Goal: Find specific page/section: Find specific page/section

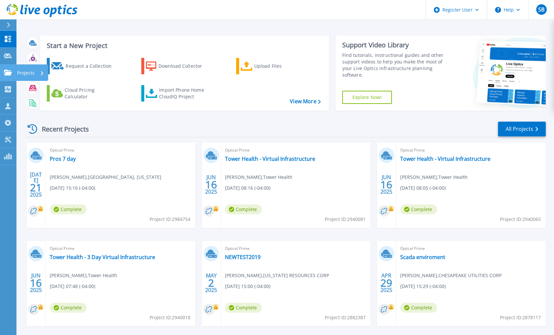
click at [11, 70] on icon at bounding box center [8, 73] width 8 height 6
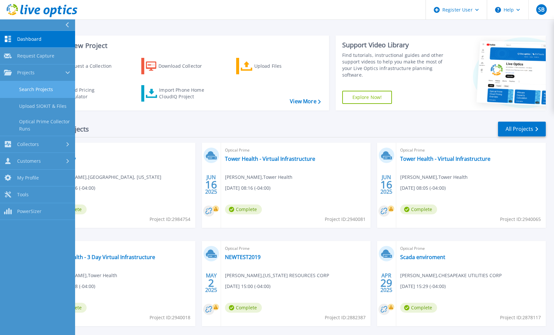
click at [28, 90] on link "Search Projects" at bounding box center [37, 89] width 75 height 17
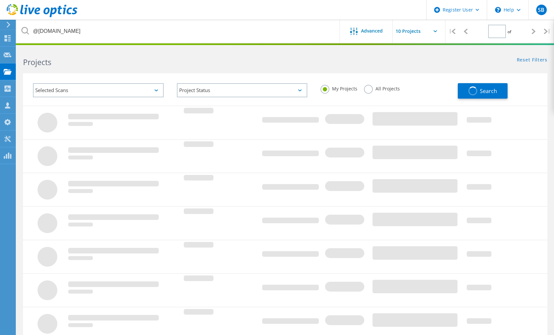
type input "1"
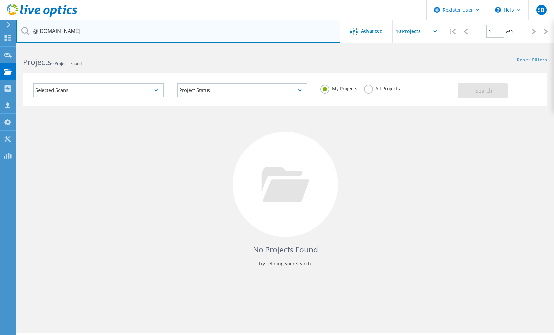
click at [142, 38] on input "@ucvts.org" at bounding box center [177, 31] width 323 height 23
paste input "Nana.Gillett-Spio@tech.nj.gov"
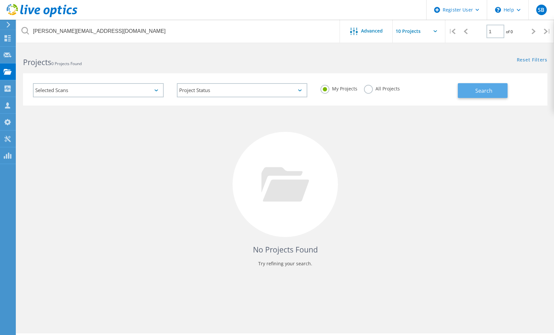
click at [487, 93] on span "Search" at bounding box center [483, 90] width 17 height 7
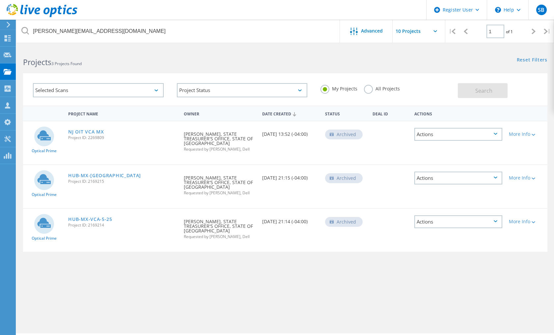
click at [143, 53] on div "Projects 3 Projects Found" at bounding box center [150, 56] width 269 height 17
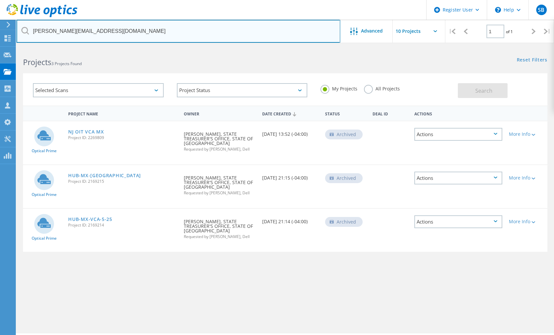
drag, startPoint x: 73, startPoint y: 33, endPoint x: 31, endPoint y: 35, distance: 41.8
click at [31, 35] on input "Nana.Gillett-Spio@tech.nj.gov" at bounding box center [177, 31] width 323 height 23
type input "@tech.nj.gov"
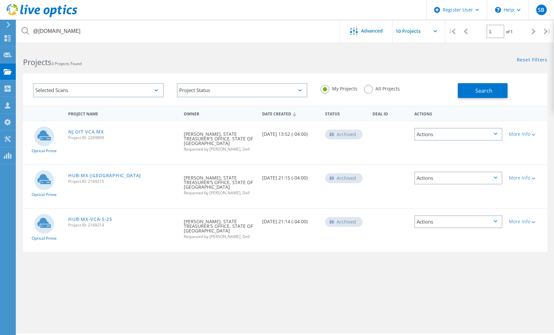
click at [184, 51] on div "Projects 3 Projects Found" at bounding box center [150, 56] width 269 height 17
click at [471, 87] on button "Search" at bounding box center [482, 90] width 50 height 15
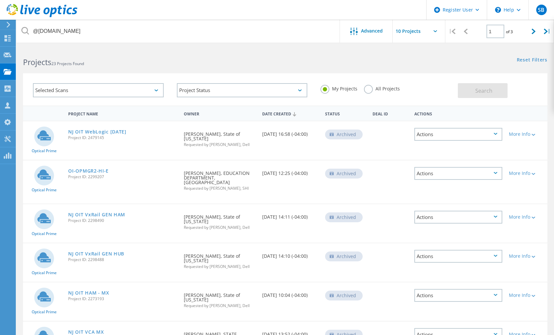
click at [369, 87] on label "All Projects" at bounding box center [382, 88] width 36 height 6
click at [0, 0] on input "All Projects" at bounding box center [0, 0] width 0 height 0
click at [477, 86] on button "Search" at bounding box center [482, 90] width 50 height 15
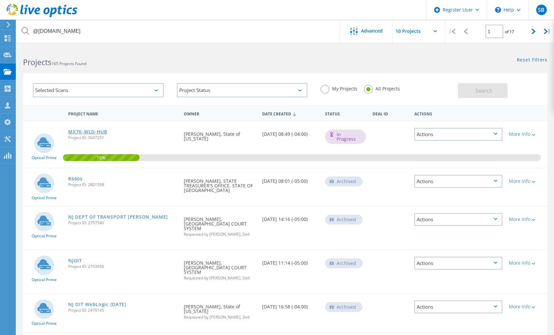
click at [97, 133] on link "MX7K-WLD-HUB" at bounding box center [87, 132] width 39 height 5
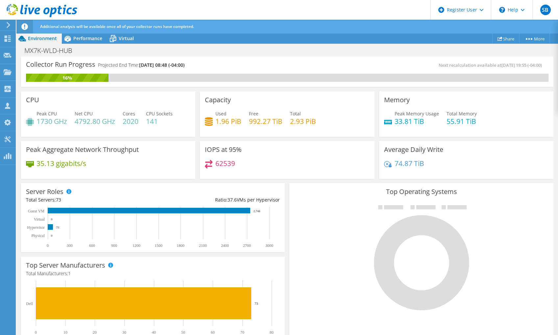
click at [195, 7] on header "SB Dell User [PERSON_NAME] [EMAIL_ADDRESS][PERSON_NAME][DOMAIN_NAME] Dell My Pr…" at bounding box center [279, 10] width 558 height 20
click at [417, 14] on header "SB Dell User [PERSON_NAME] [EMAIL_ADDRESS][PERSON_NAME][DOMAIN_NAME] Dell My Pr…" at bounding box center [279, 10] width 558 height 20
